Goal: Task Accomplishment & Management: Manage account settings

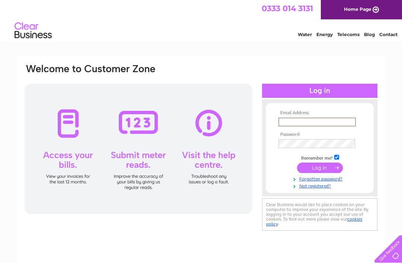
type input "[EMAIL_ADDRESS][DOMAIN_NAME]"
click at [320, 168] on input "submit" at bounding box center [320, 168] width 46 height 10
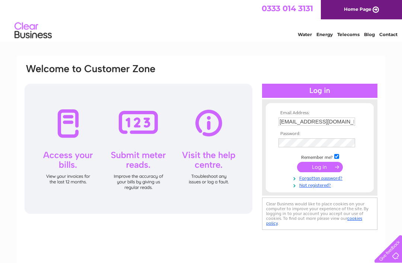
click at [319, 166] on input "submit" at bounding box center [320, 167] width 46 height 10
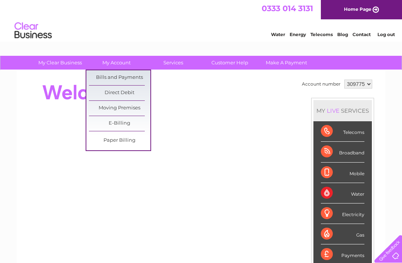
click at [121, 77] on link "Bills and Payments" at bounding box center [119, 77] width 61 height 15
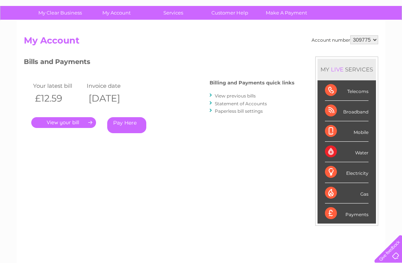
scroll to position [12, 0]
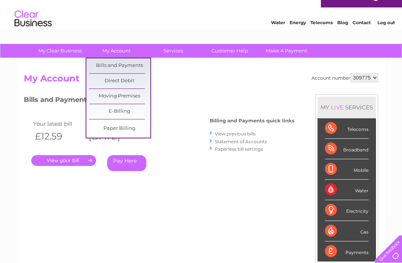
click at [190, 88] on div "Account number 309775 My Account MY LIVE SERVICES Telecoms Broadband Mobile Wat…" at bounding box center [201, 185] width 355 height 224
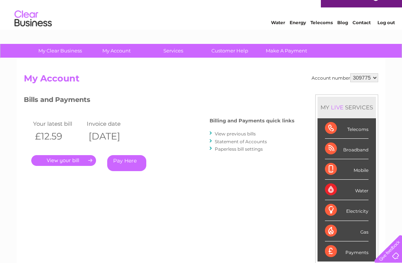
click at [244, 136] on link "View previous bills" at bounding box center [235, 134] width 41 height 6
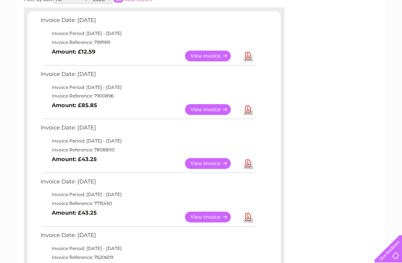
scroll to position [125, 0]
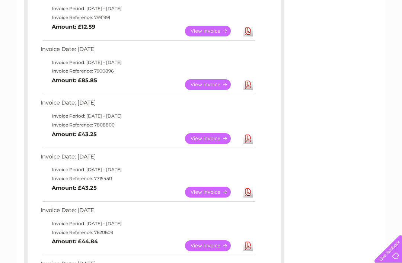
click at [211, 188] on link "View" at bounding box center [212, 192] width 55 height 11
click at [210, 79] on link "View" at bounding box center [212, 84] width 55 height 11
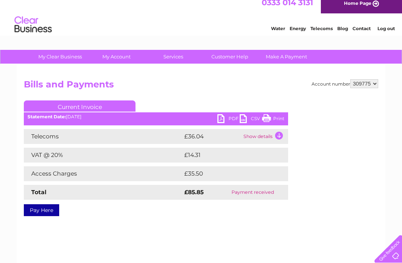
scroll to position [6, 0]
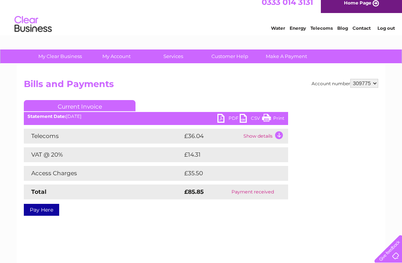
click at [279, 134] on td "Show details" at bounding box center [265, 136] width 47 height 15
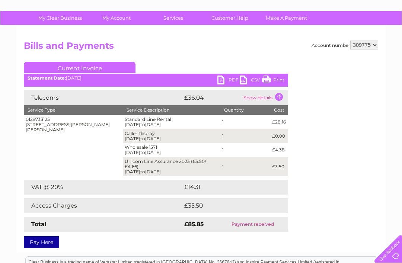
scroll to position [47, 0]
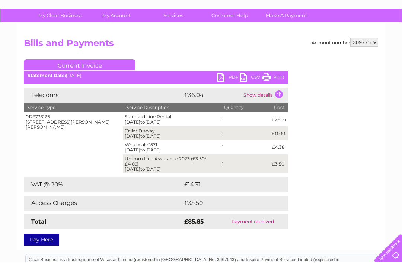
click at [271, 191] on div "Telecoms £36.04 Show details Service Type Service Description Quantity Cost 012…" at bounding box center [156, 160] width 264 height 142
click at [277, 201] on td at bounding box center [280, 204] width 15 height 15
click at [278, 92] on td "Show details" at bounding box center [265, 96] width 47 height 15
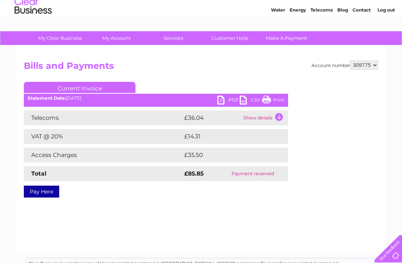
scroll to position [0, 0]
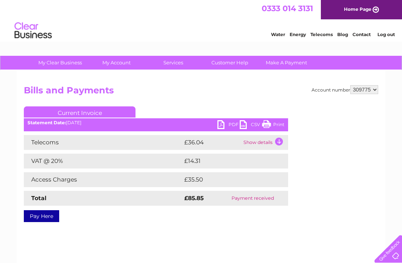
click at [395, 35] on link "Log out" at bounding box center [387, 35] width 18 height 6
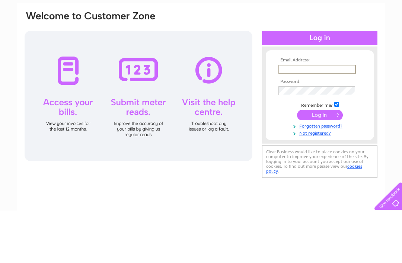
scroll to position [53, 0]
